Goal: Information Seeking & Learning: Learn about a topic

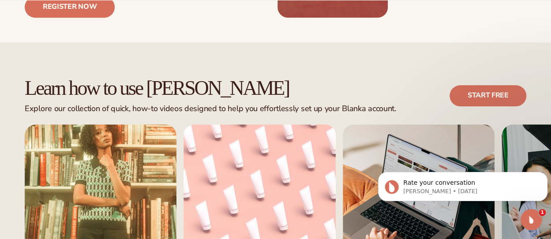
scroll to position [485, 0]
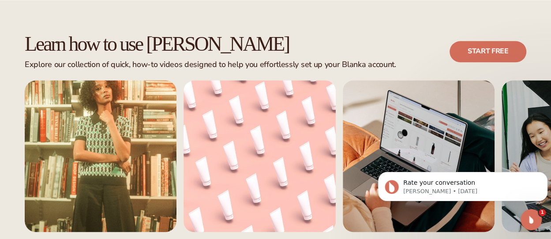
click at [390, 220] on div "Learn how to use Blanka Explore our collection of quick, how-to videos designed…" at bounding box center [275, 159] width 551 height 322
click at [543, 172] on icon "Dismiss notification" at bounding box center [544, 174] width 5 height 5
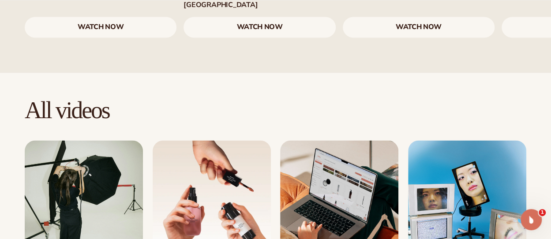
scroll to position [750, 0]
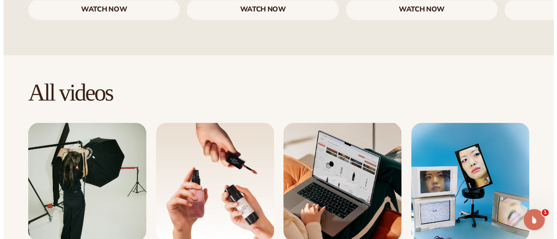
scroll to position [751, 0]
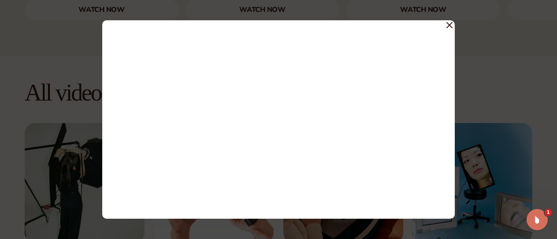
drag, startPoint x: 449, startPoint y: 23, endPoint x: 437, endPoint y: 37, distance: 17.8
click at [449, 23] on icon at bounding box center [450, 25] width 6 height 6
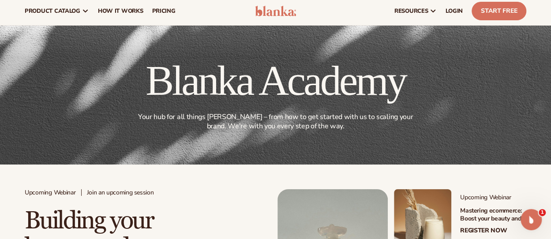
scroll to position [0, 0]
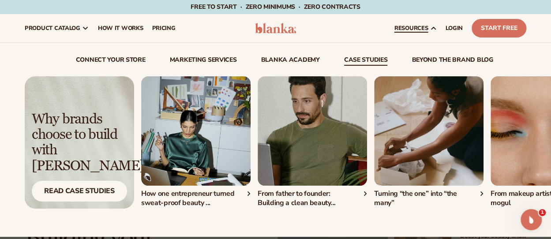
click at [362, 60] on link "case studies" at bounding box center [366, 61] width 44 height 9
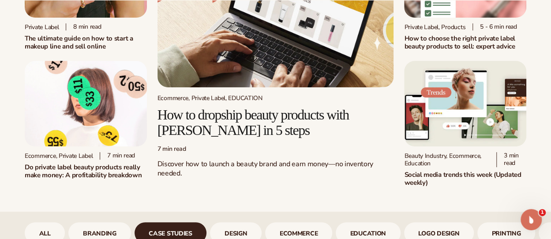
scroll to position [132, 0]
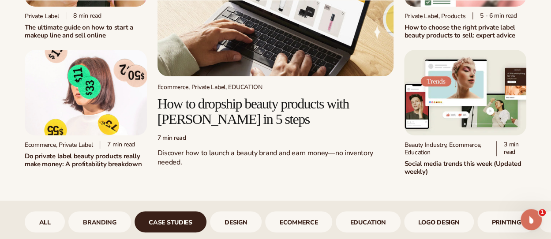
click at [77, 158] on h2 "Do private label beauty products really make money: A profitability breakdown" at bounding box center [86, 160] width 122 height 16
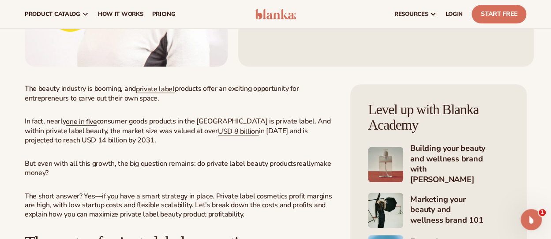
scroll to position [220, 0]
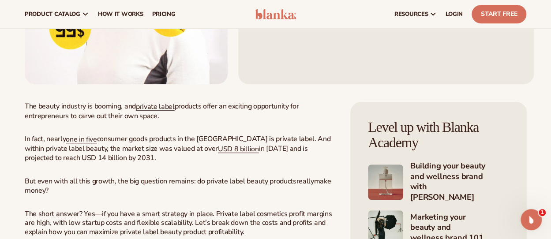
drag, startPoint x: 137, startPoint y: 105, endPoint x: 215, endPoint y: 116, distance: 78.9
click at [215, 116] on p "The beauty industry is booming, and private label products offer an exciting op…" at bounding box center [179, 111] width 308 height 19
copy p "private label products offer an exciting opportunity for entrepreneurs to carve…"
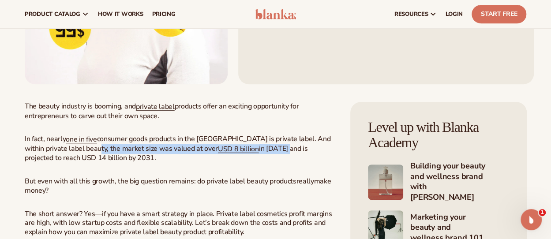
drag, startPoint x: 87, startPoint y: 148, endPoint x: 265, endPoint y: 149, distance: 177.3
click at [265, 149] on p "In fact, nearly one in five consumer goods products in the [GEOGRAPHIC_DATA] is…" at bounding box center [179, 148] width 308 height 28
copy p "the market size was valued at over USD 8 billion in [DATE] a"
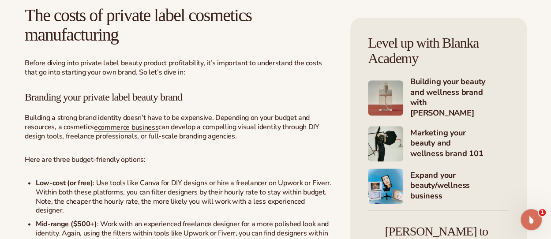
scroll to position [485, 0]
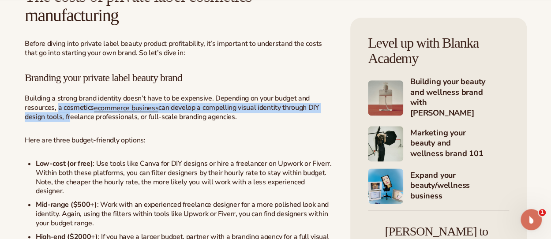
drag, startPoint x: 58, startPoint y: 107, endPoint x: 67, endPoint y: 119, distance: 14.5
click at [67, 119] on p "Building a strong brand identity doesn’t have to be expensive. Depending on you…" at bounding box center [179, 108] width 308 height 28
copy p "a cosmetics ecommerce business can develop a compelling visual identity through…"
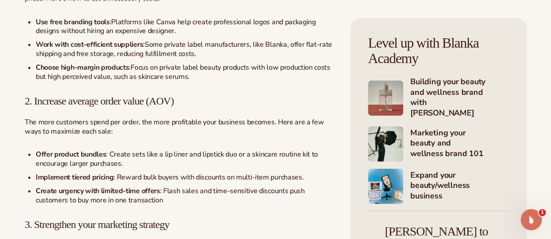
scroll to position [2249, 0]
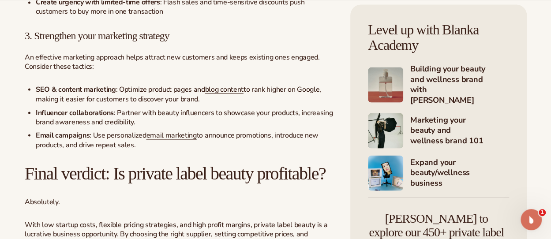
scroll to position [2425, 0]
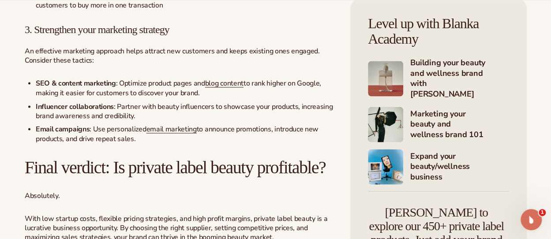
drag, startPoint x: 11, startPoint y: 32, endPoint x: 155, endPoint y: 149, distance: 185.0
click at [250, 177] on h2 "Final verdict: Is private label beauty profitable?" at bounding box center [179, 166] width 308 height 19
drag, startPoint x: 11, startPoint y: 38, endPoint x: 320, endPoint y: 149, distance: 328.5
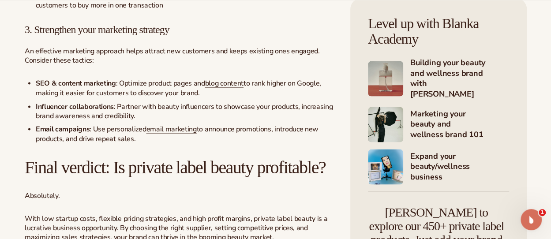
copy div "3. Strengthen your marketing strategy An effective marketing approach helps att…"
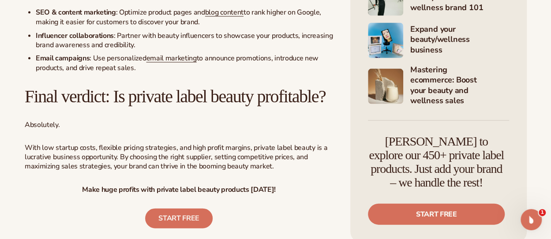
scroll to position [2513, 0]
